Goal: Task Accomplishment & Management: Understand process/instructions

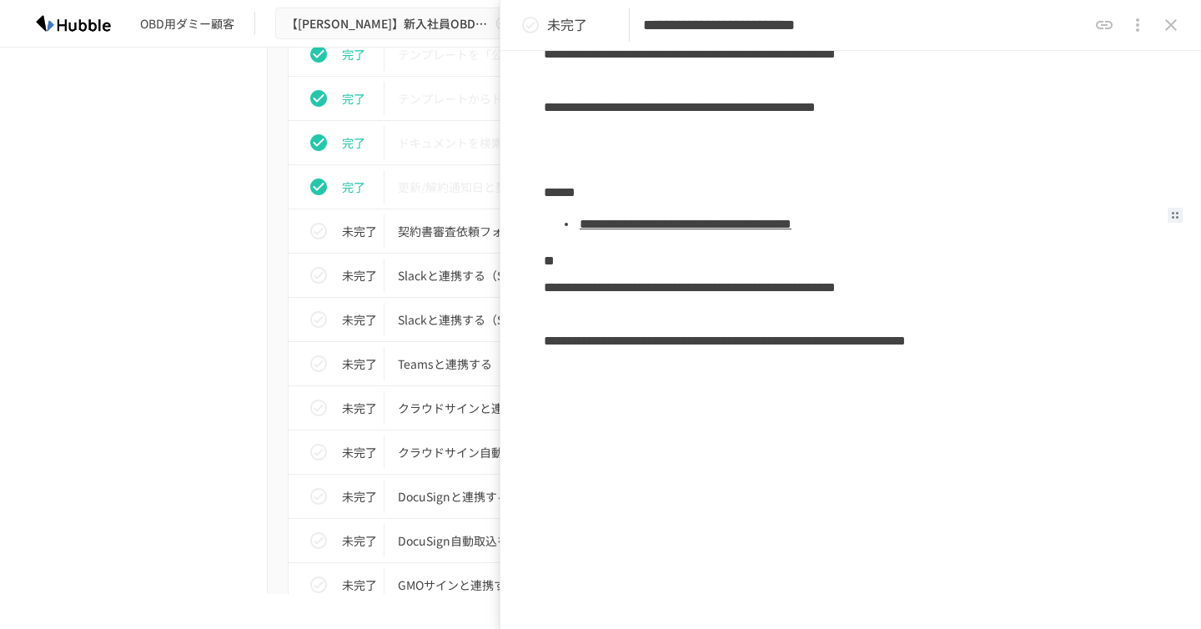
scroll to position [426, 0]
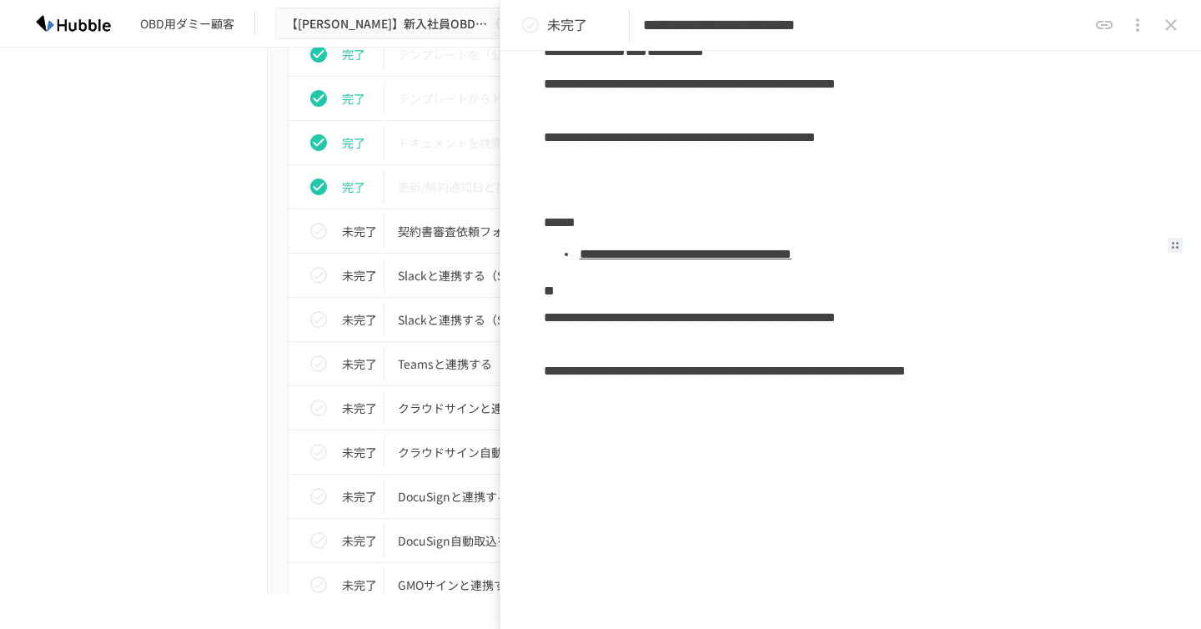
click at [792, 254] on link "**********" at bounding box center [686, 254] width 212 height 13
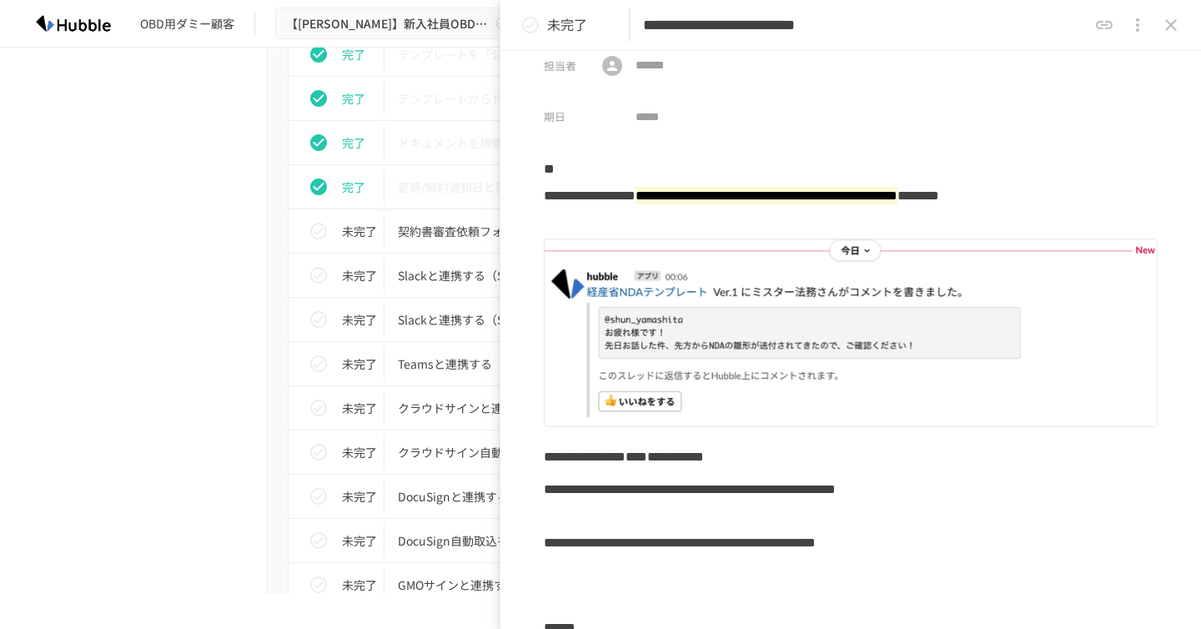
scroll to position [0, 0]
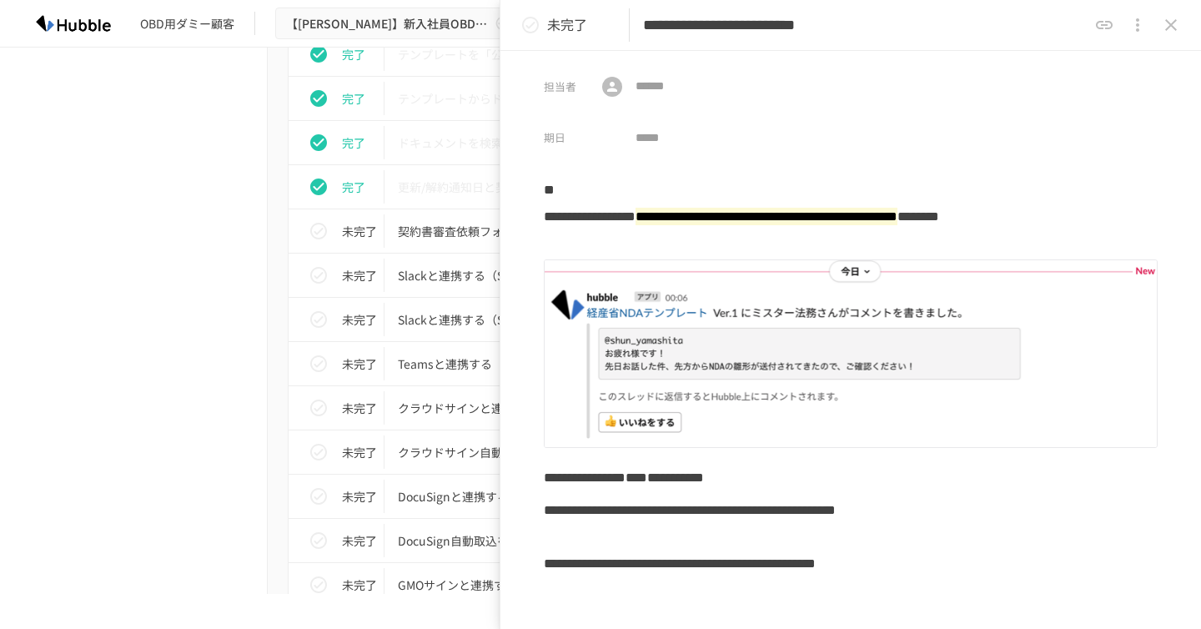
click at [518, 31] on button "status" at bounding box center [530, 24] width 33 height 33
click at [254, 261] on div "進捗 タスク名 担当者 期限 完了 Hubbleにログインする 未設定 未設定 完了 ユーザーを追加する 未設定 未設定 完了 フォルダを作成する 未設定 未…" at bounding box center [601, 234] width 1018 height 1647
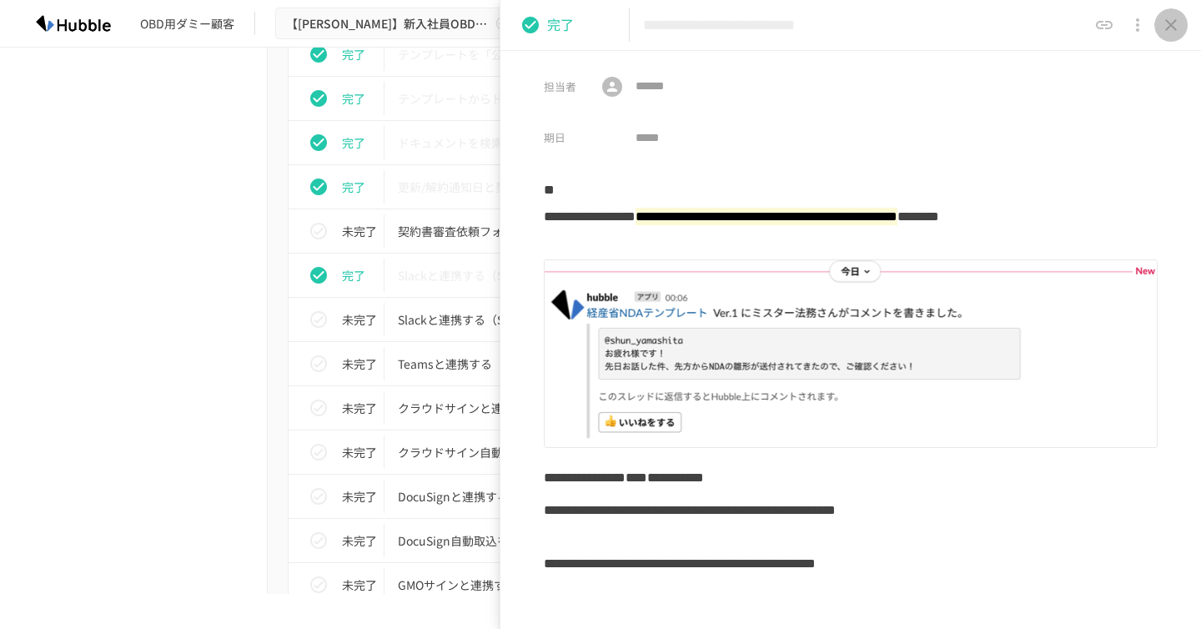
click at [1168, 30] on icon "close drawer" at bounding box center [1171, 25] width 20 height 20
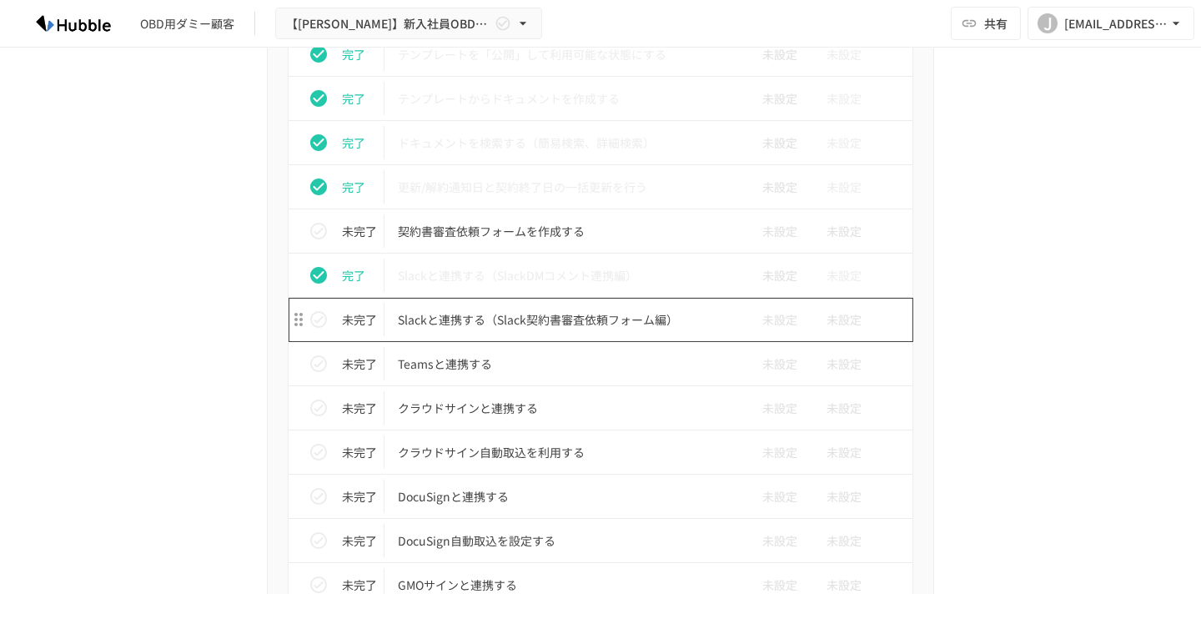
click at [580, 322] on p "Slackと連携する（Slack契約書審査依頼フォーム編）" at bounding box center [565, 319] width 335 height 21
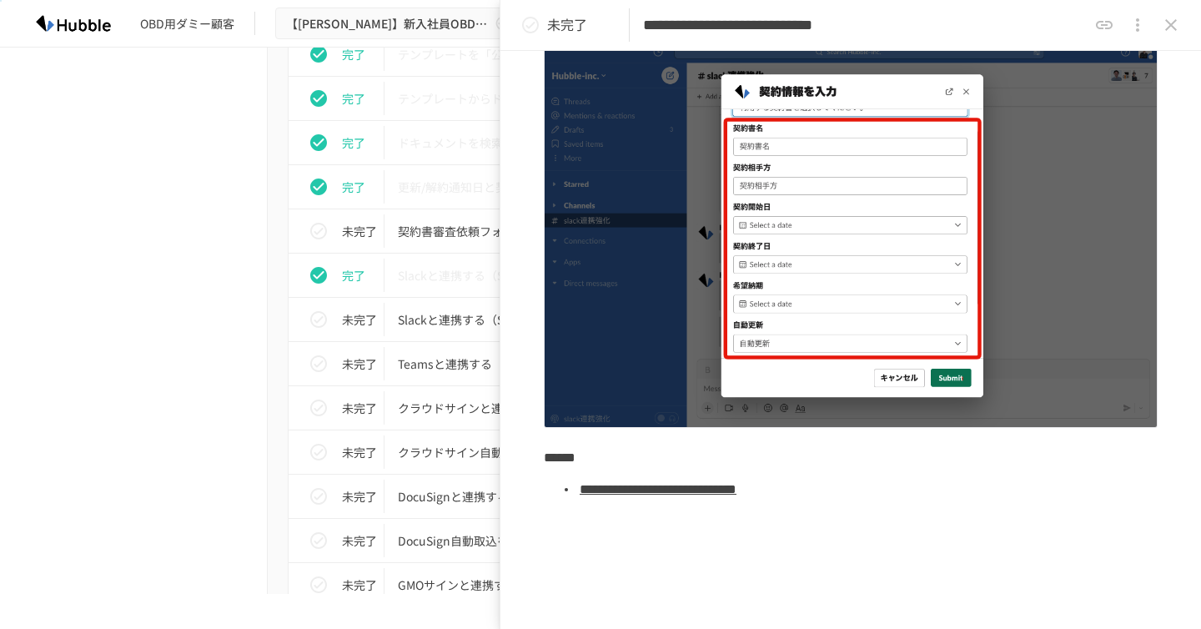
scroll to position [403, 0]
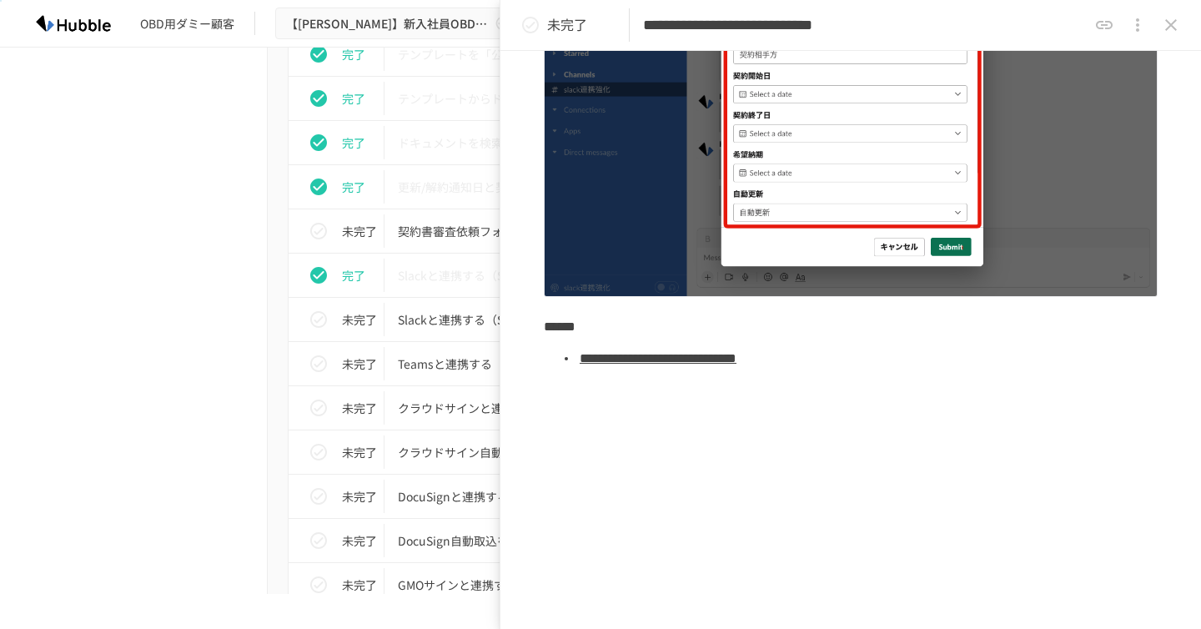
click at [624, 432] on div "**********" at bounding box center [851, 200] width 614 height 858
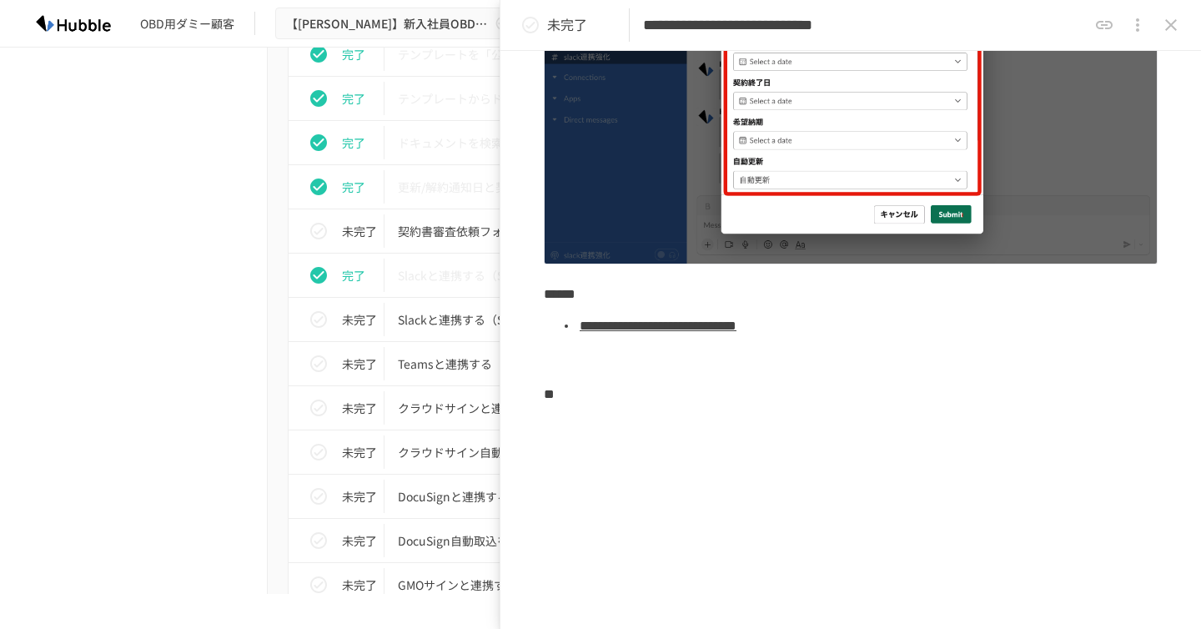
scroll to position [1244, 0]
click at [712, 407] on div "**" at bounding box center [851, 395] width 614 height 32
click at [831, 433] on div at bounding box center [851, 426] width 614 height 32
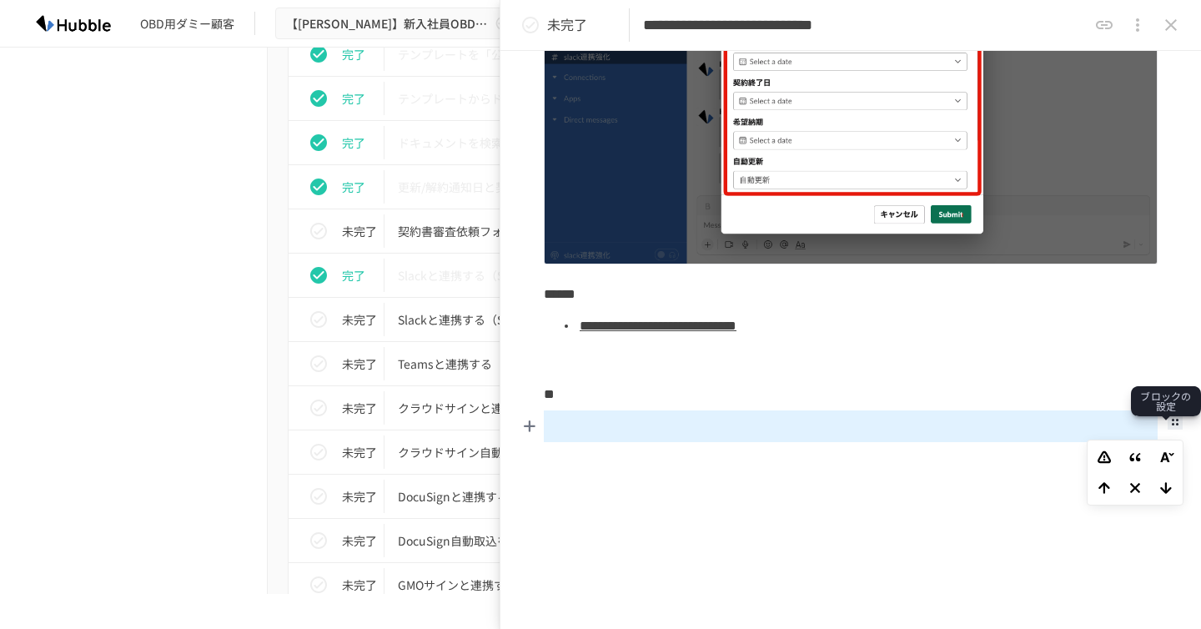
click at [1175, 425] on icon at bounding box center [1175, 422] width 7 height 7
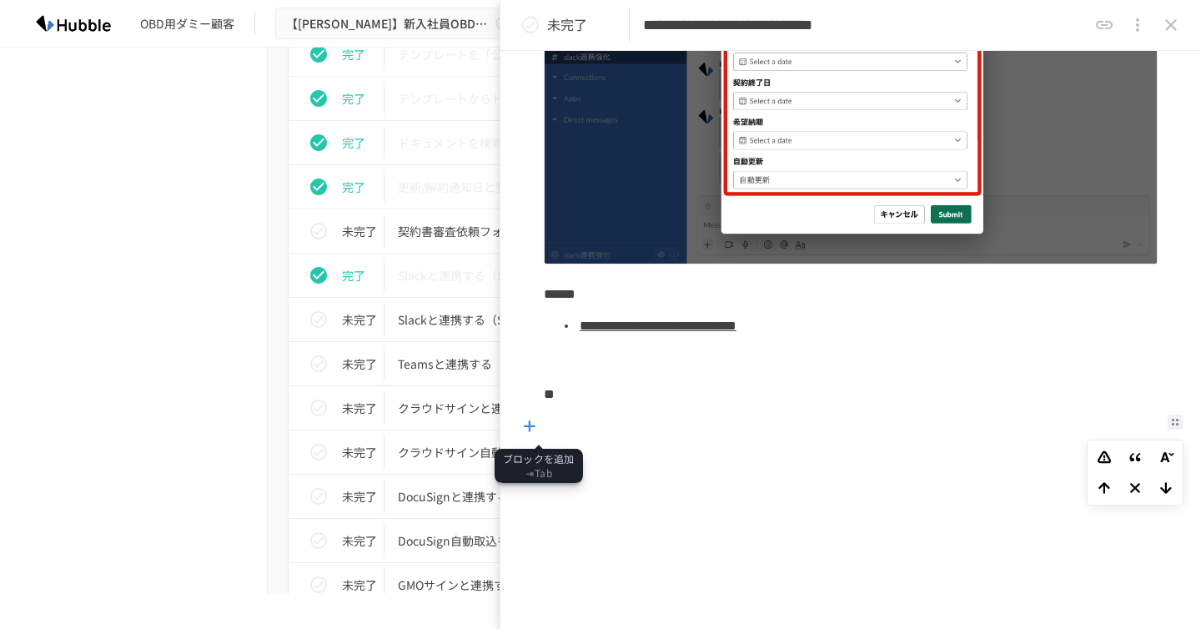
click at [531, 427] on icon at bounding box center [530, 426] width 12 height 12
click at [586, 430] on icon at bounding box center [586, 426] width 15 height 8
click at [791, 437] on li at bounding box center [867, 430] width 580 height 31
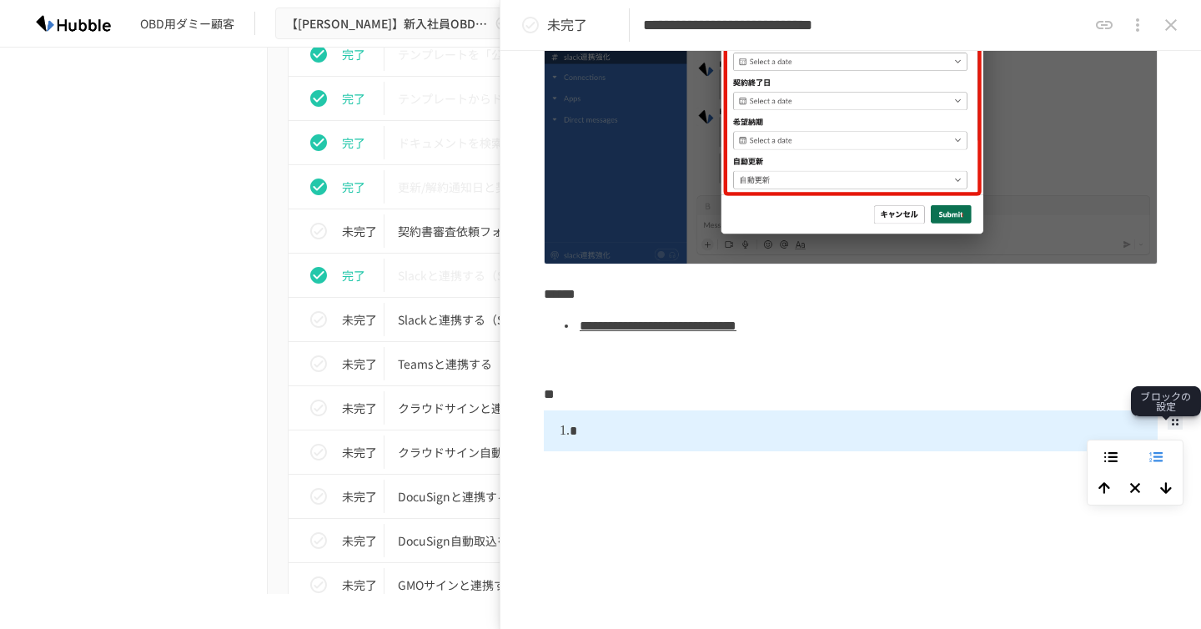
click at [1176, 427] on span at bounding box center [1175, 422] width 15 height 15
click at [1111, 458] on icon at bounding box center [1111, 457] width 14 height 11
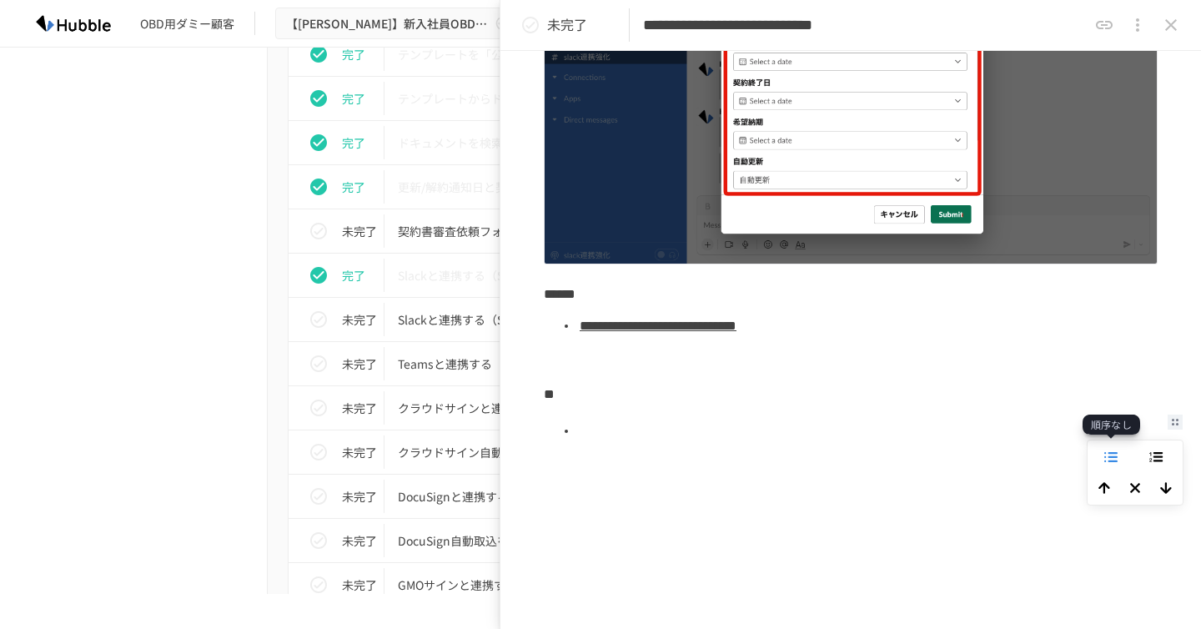
click at [638, 431] on li at bounding box center [867, 430] width 580 height 31
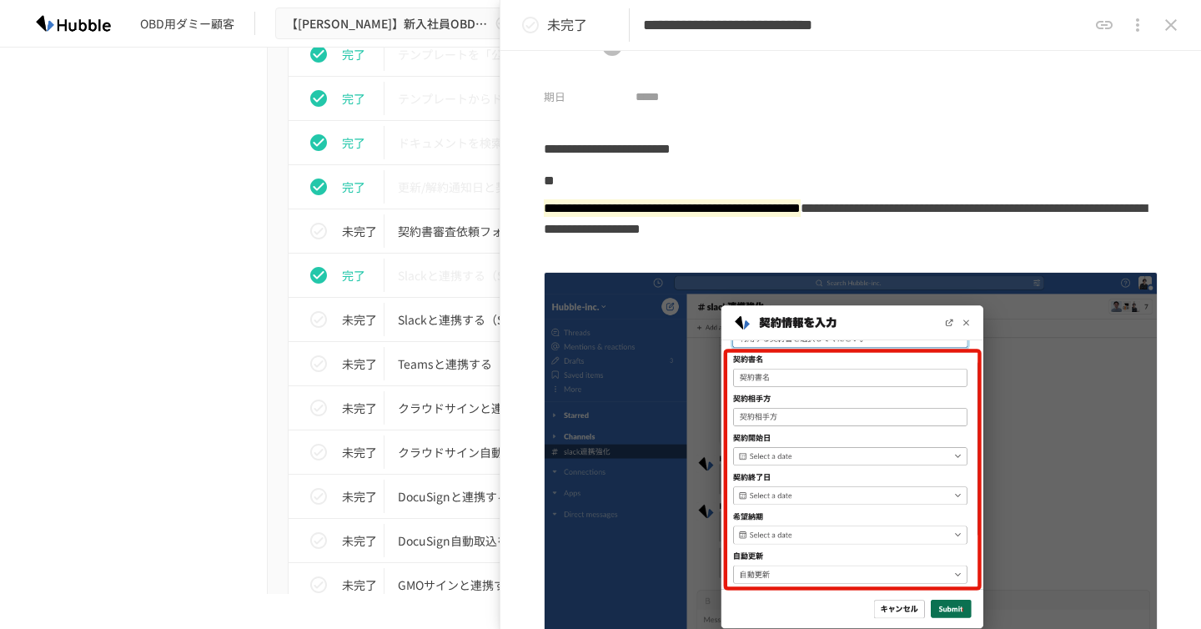
scroll to position [0, 0]
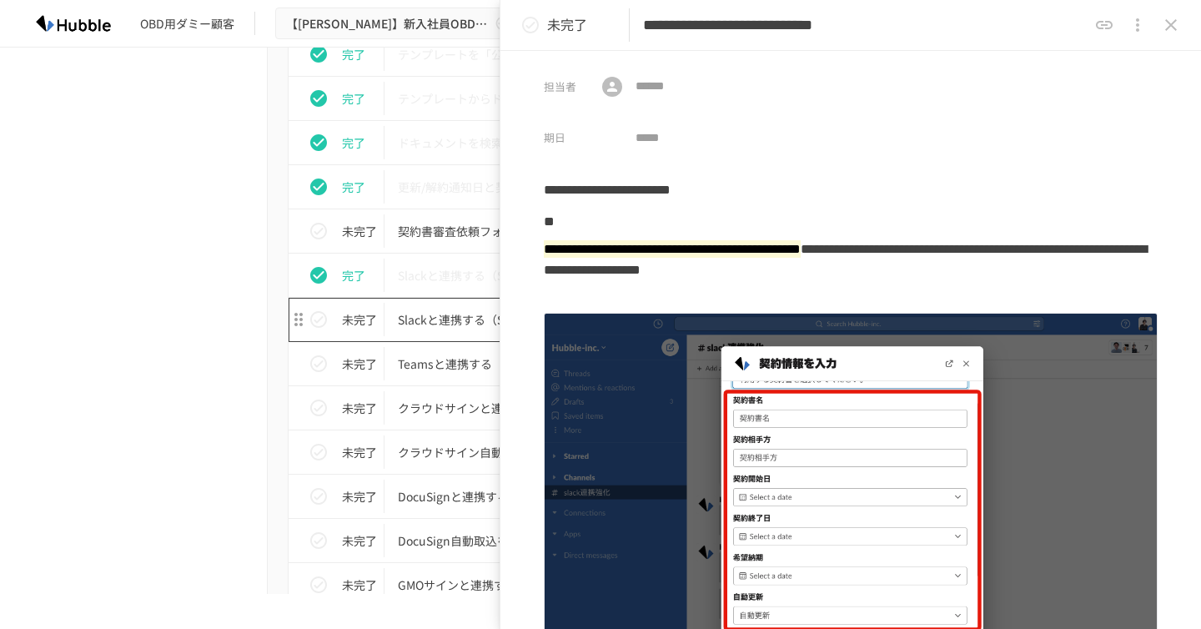
click at [422, 314] on p "Slackと連携する（Slack契約書審査依頼フォーム編）" at bounding box center [565, 319] width 335 height 21
click at [436, 321] on p "Slackと連携する（Slack契約書審査依頼フォーム編）" at bounding box center [565, 319] width 335 height 21
click at [155, 361] on div "進捗 タスク名 担当者 期限 完了 Hubbleにログインする 未設定 未設定 完了 ユーザーを追加する 未設定 未設定 完了 フォルダを作成する 未設定 未…" at bounding box center [601, 234] width 1018 height 1647
click at [400, 338] on td "Slackと連携する（Slack契約書審査依頼フォーム編）" at bounding box center [565, 320] width 362 height 44
click at [1174, 30] on icon "close drawer" at bounding box center [1171, 25] width 20 height 20
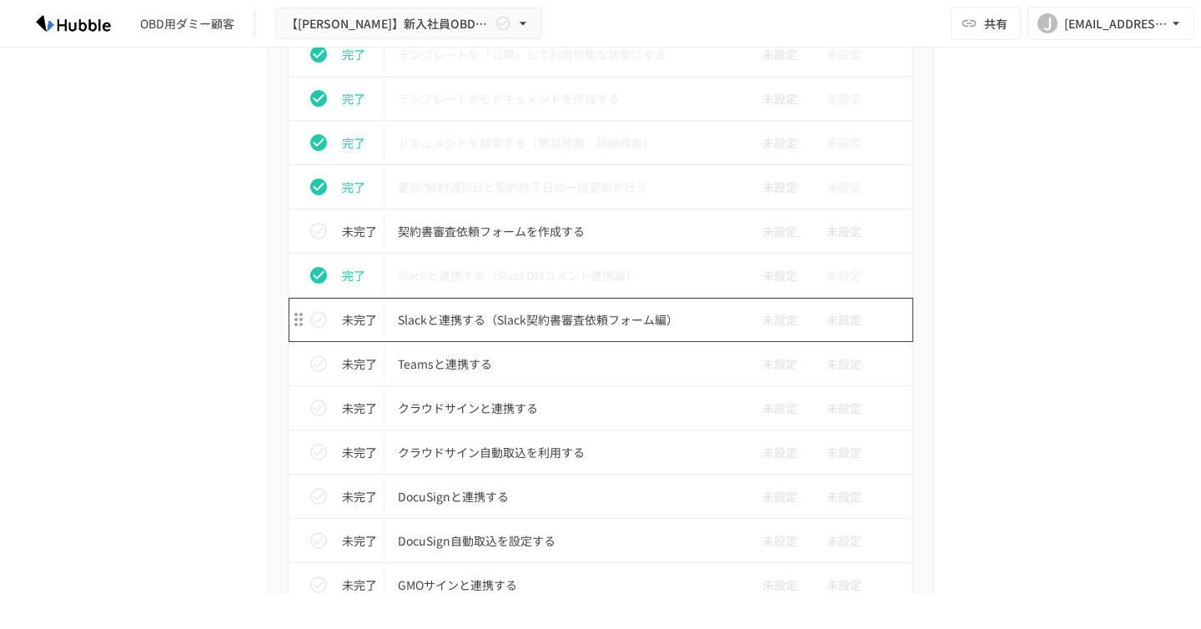
click at [597, 328] on p "Slackと連携する（Slack契約書審査依頼フォーム編）" at bounding box center [565, 319] width 335 height 21
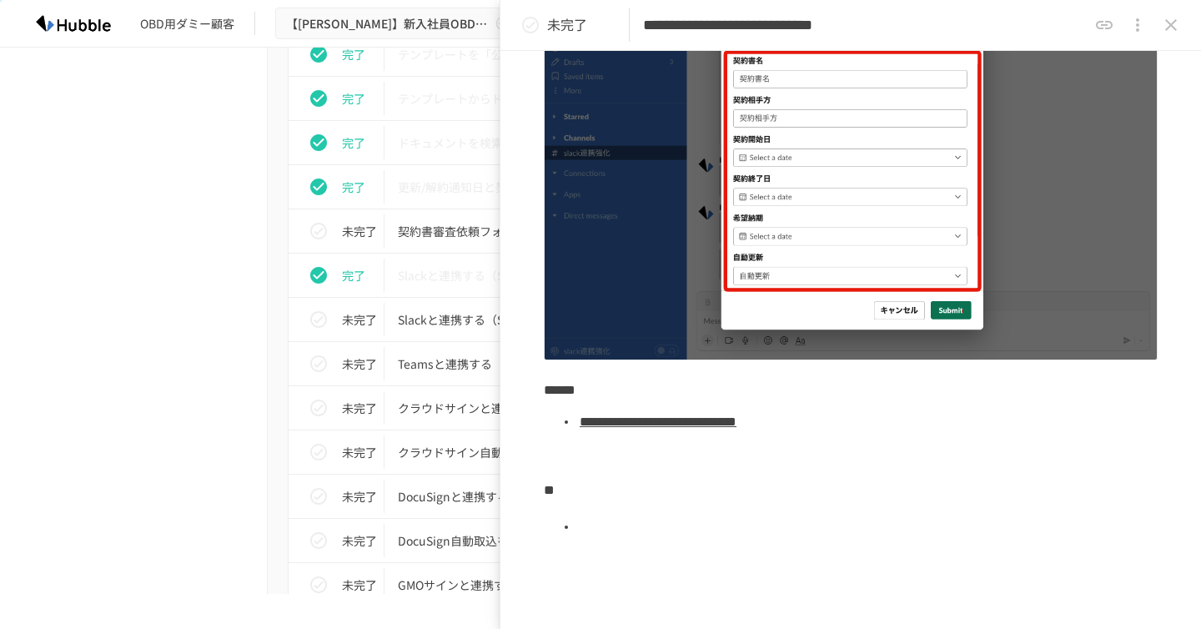
scroll to position [509, 0]
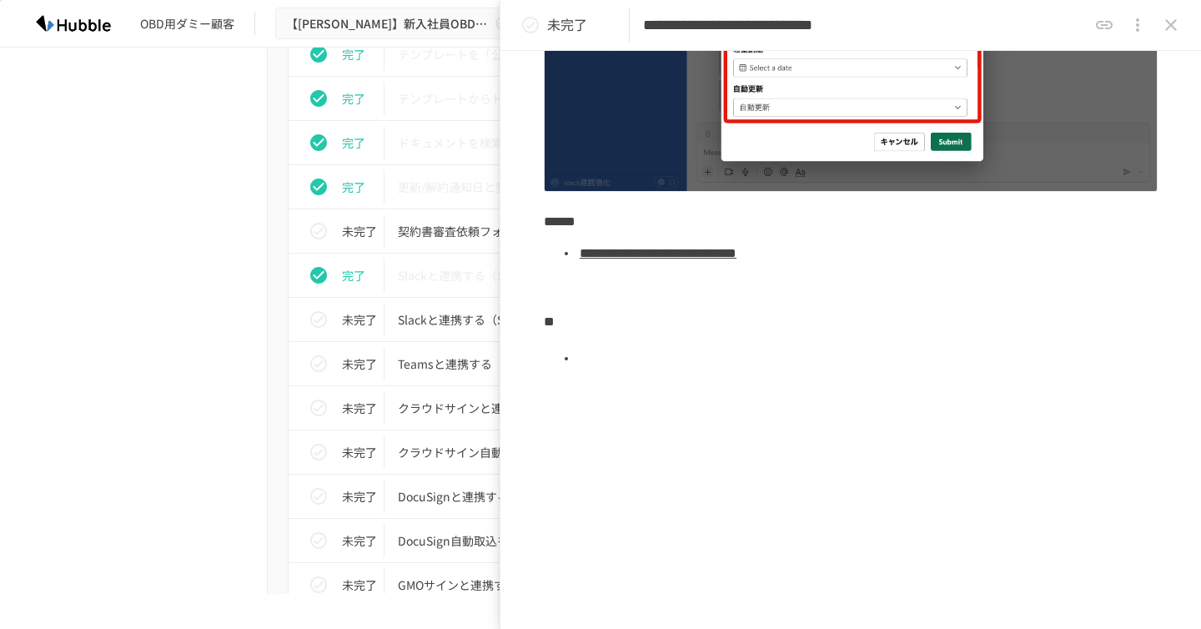
click at [687, 340] on ul at bounding box center [851, 358] width 614 height 41
click at [1178, 29] on icon "close drawer" at bounding box center [1171, 25] width 20 height 20
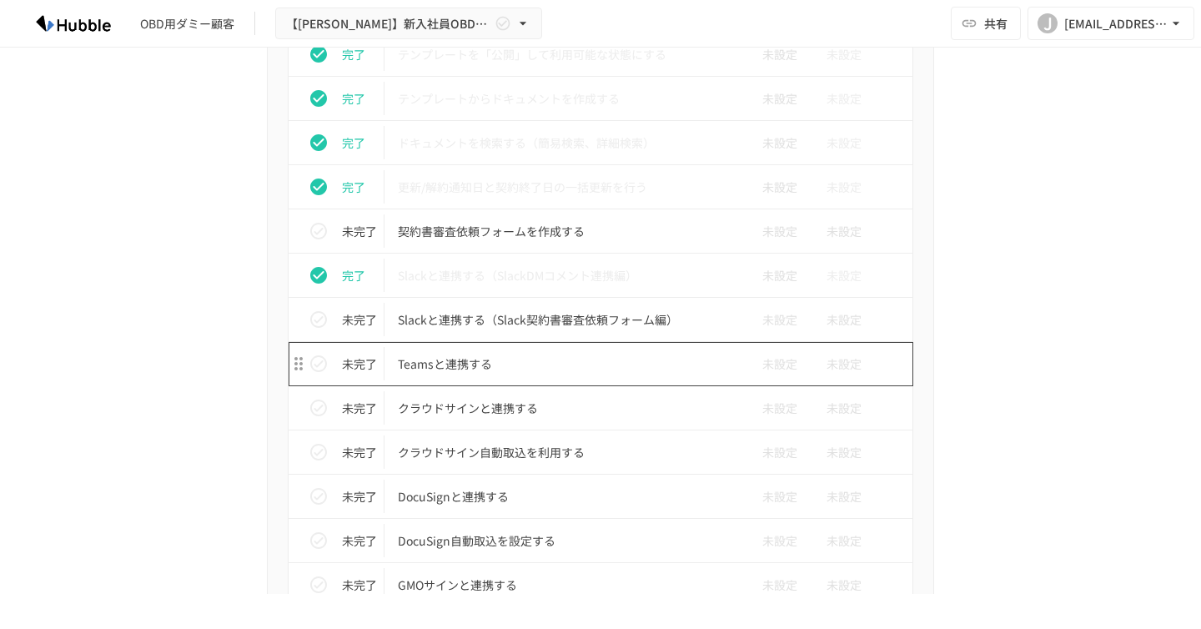
click at [494, 366] on p "Teamsと連携する" at bounding box center [565, 364] width 335 height 21
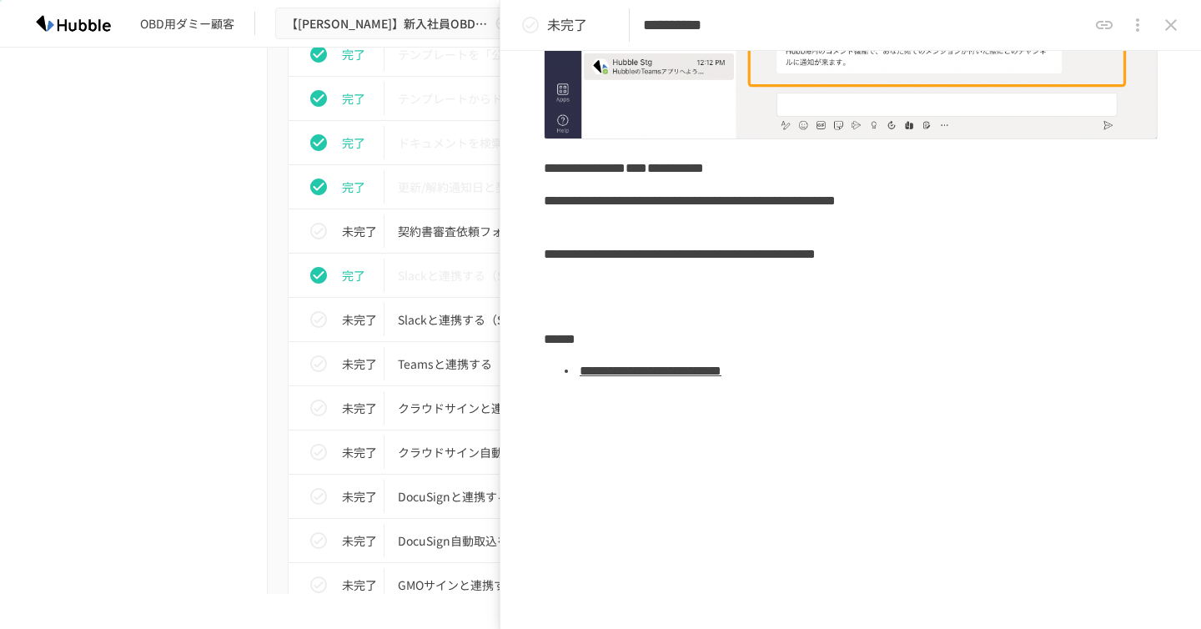
scroll to position [342, 0]
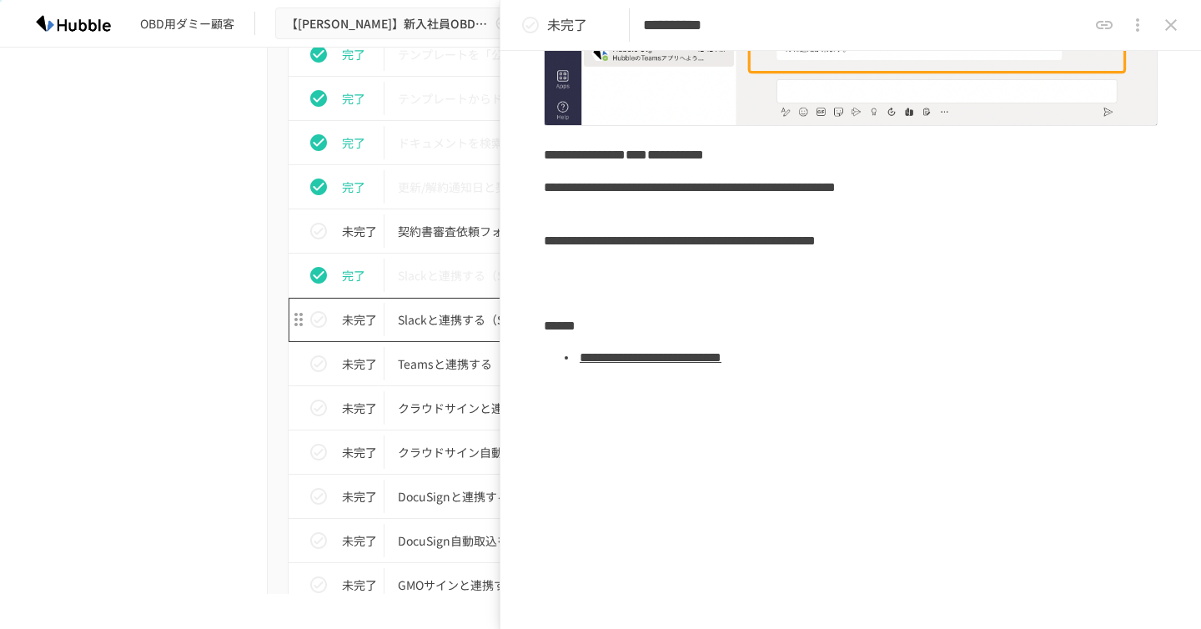
click at [420, 333] on td "Slackと連携する（Slack契約書審査依頼フォーム編）" at bounding box center [565, 320] width 362 height 44
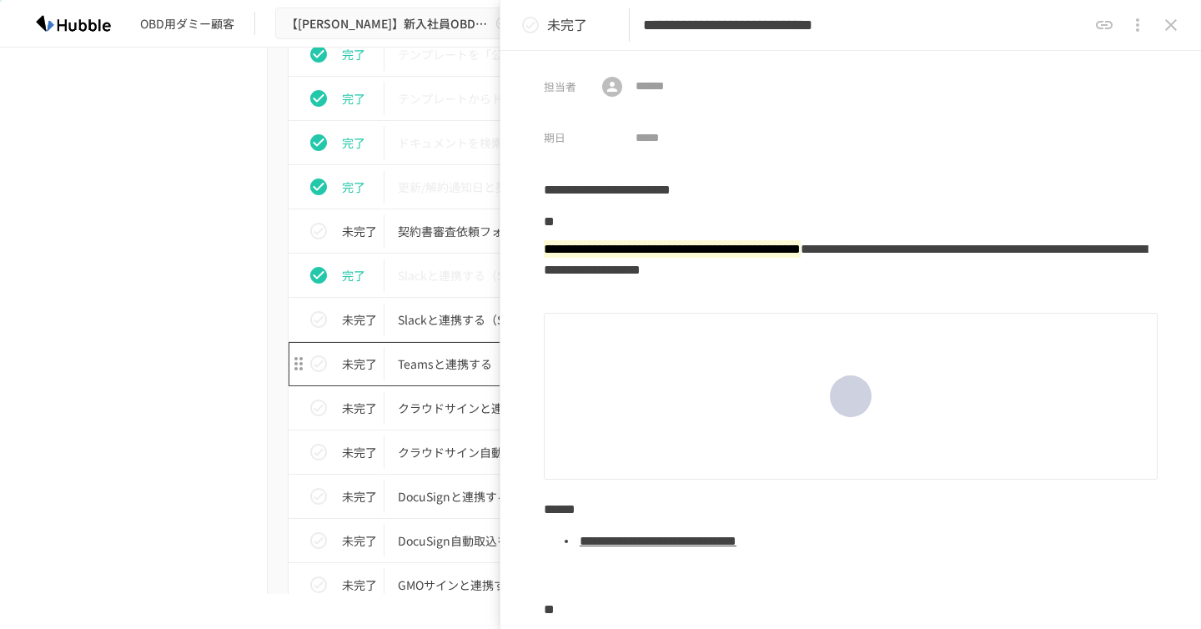
click at [427, 365] on p "Teamsと連携する" at bounding box center [565, 364] width 335 height 21
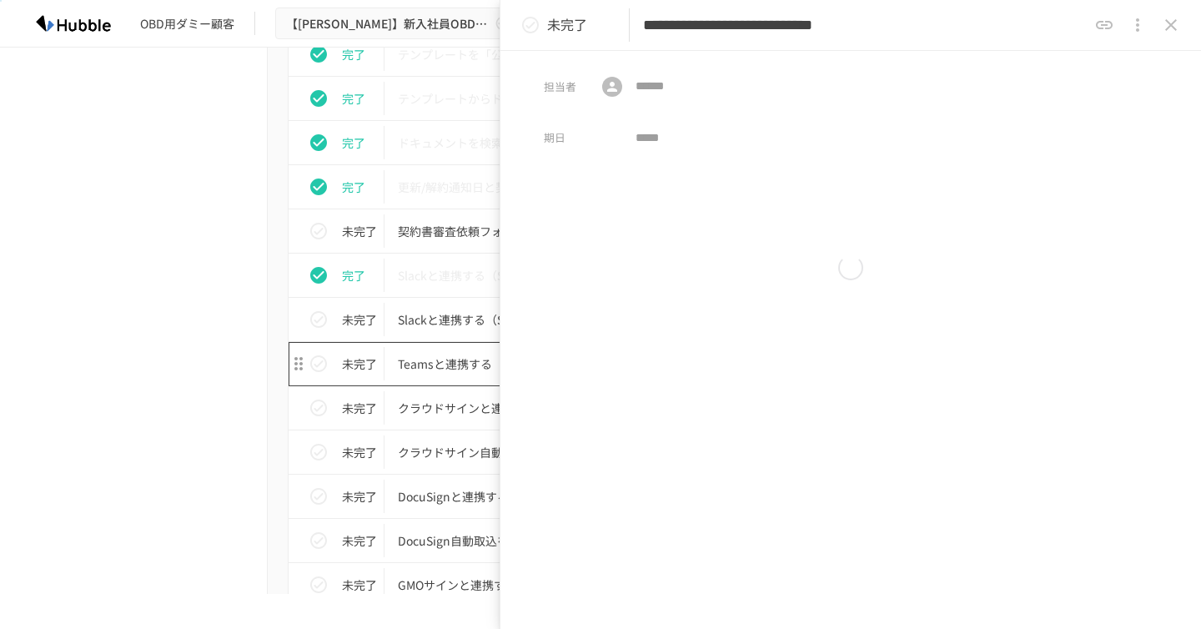
type input "**********"
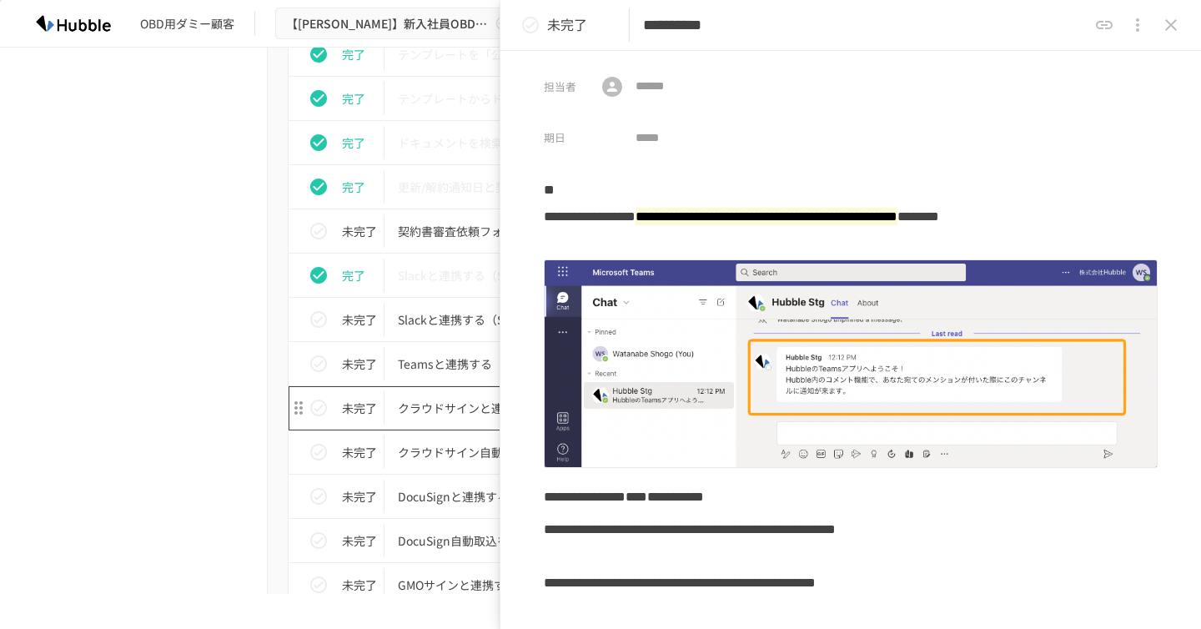
click at [444, 403] on p "クラウドサインと連携する" at bounding box center [565, 408] width 335 height 21
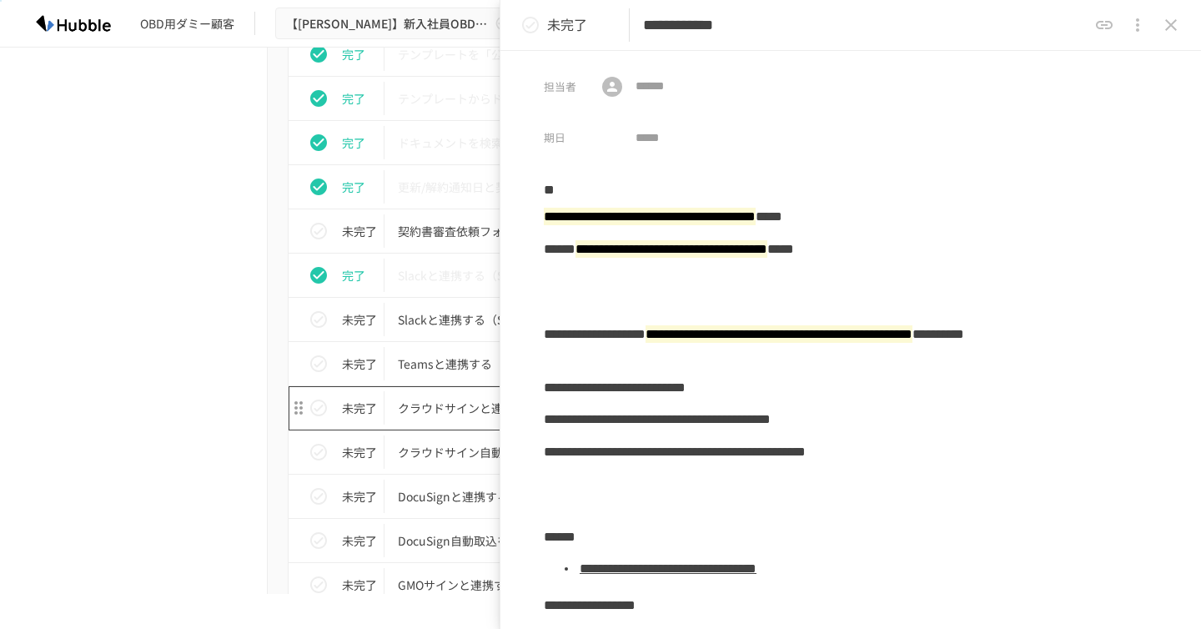
click at [446, 408] on p "クラウドサインと連携する" at bounding box center [565, 408] width 335 height 21
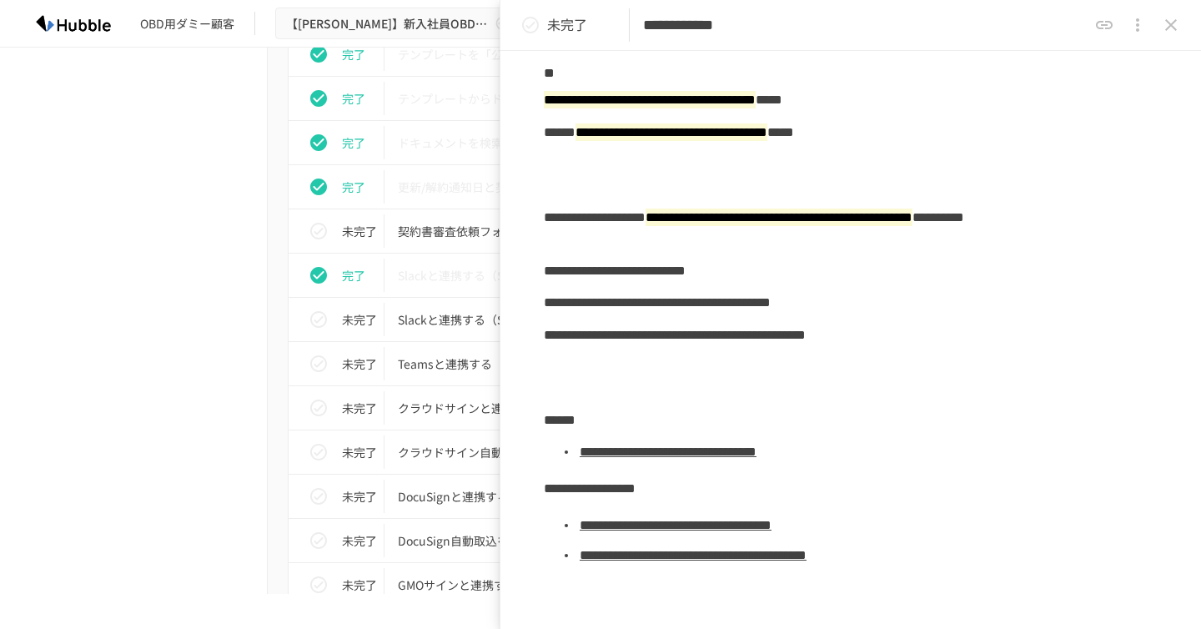
scroll to position [158, 0]
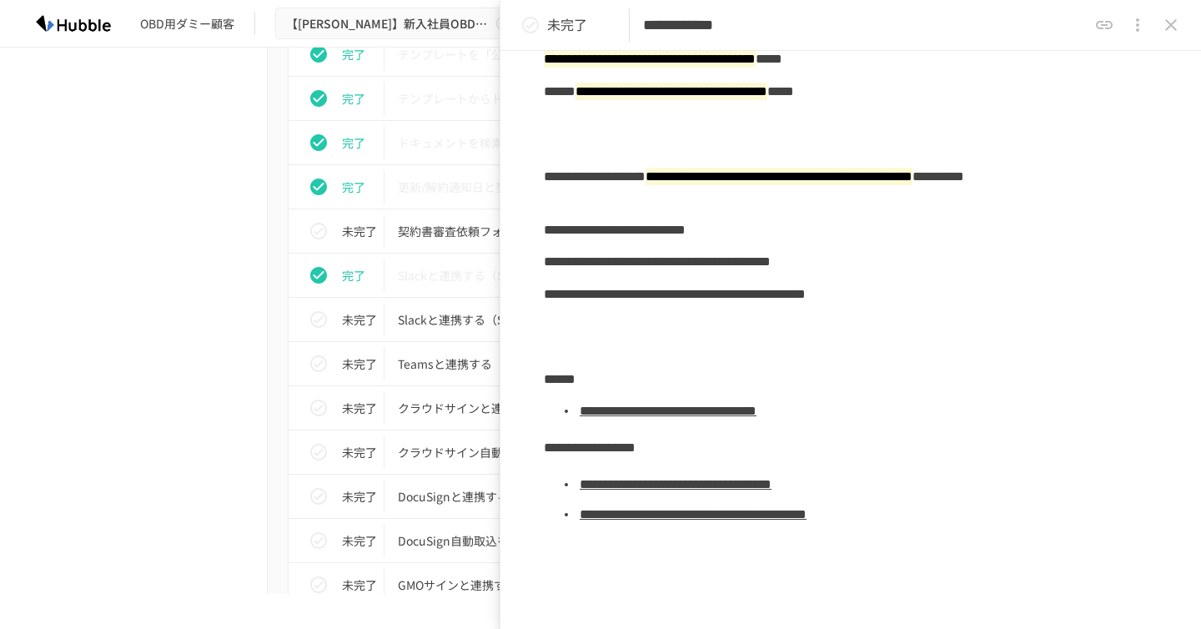
click at [722, 415] on link "**********" at bounding box center [668, 411] width 177 height 13
